Goal: Check status

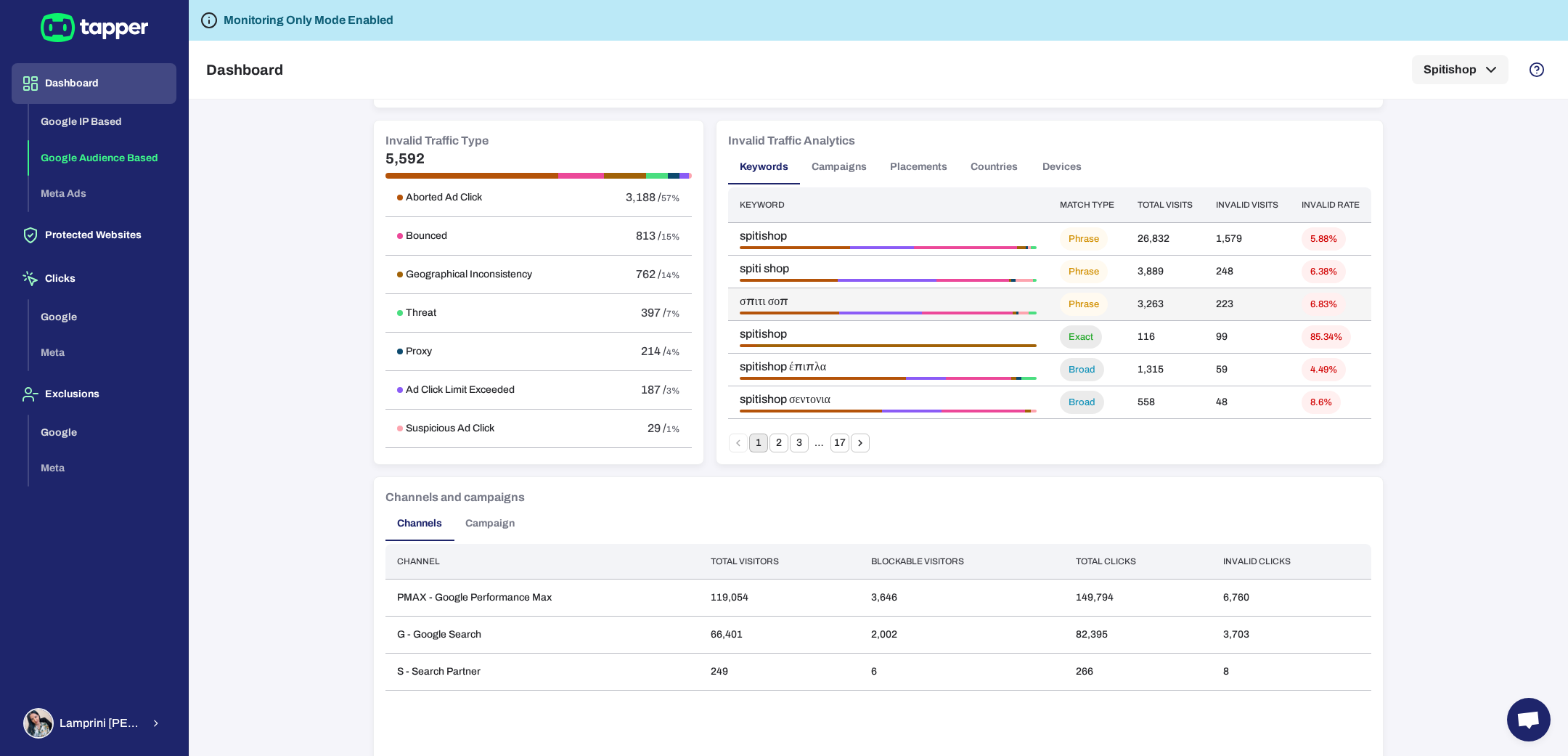
scroll to position [852, 0]
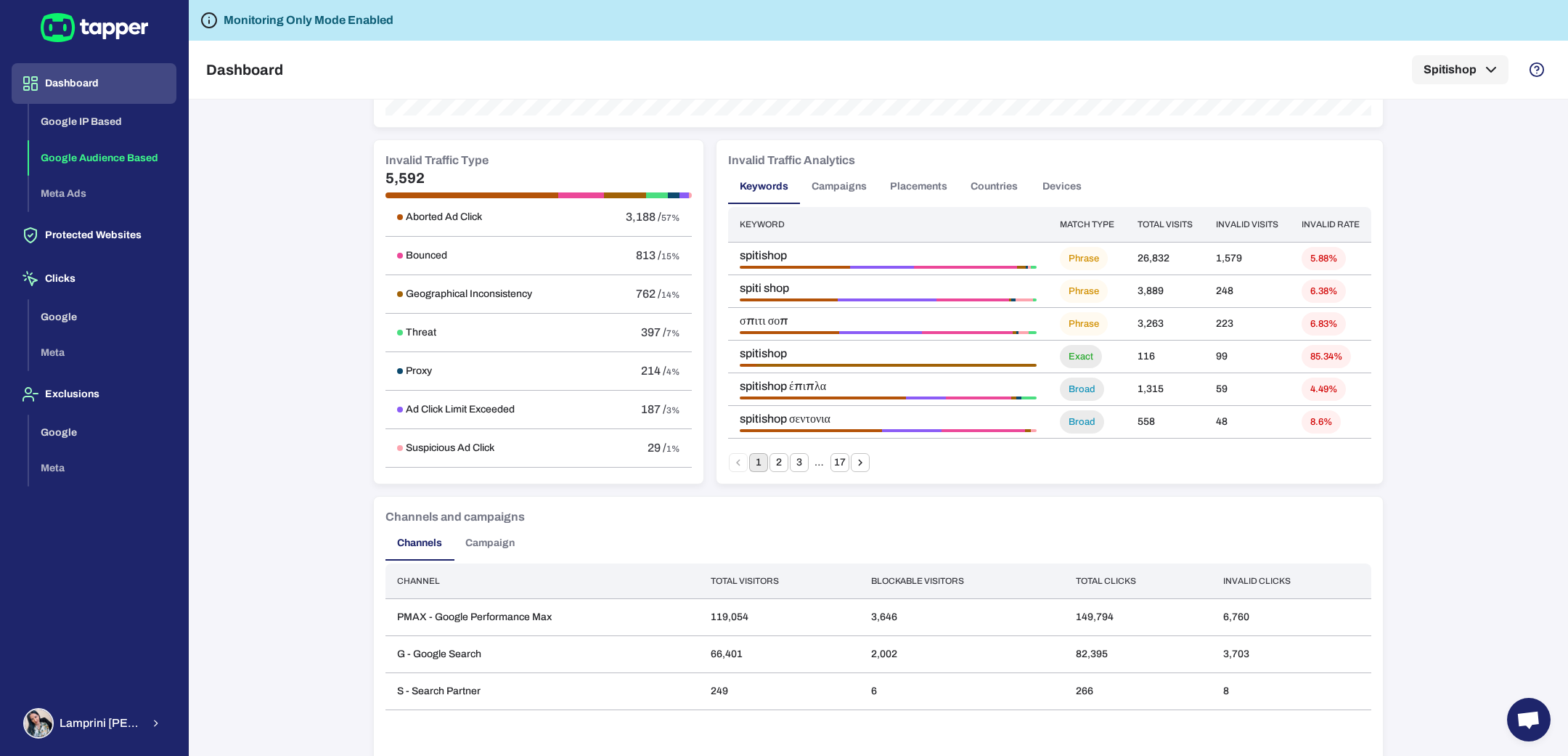
click at [1429, 446] on div "Important note Some campaigns have lower-level tracking that overrides Tapper’s…" at bounding box center [879, 428] width 1380 height 657
